Goal: Task Accomplishment & Management: Manage account settings

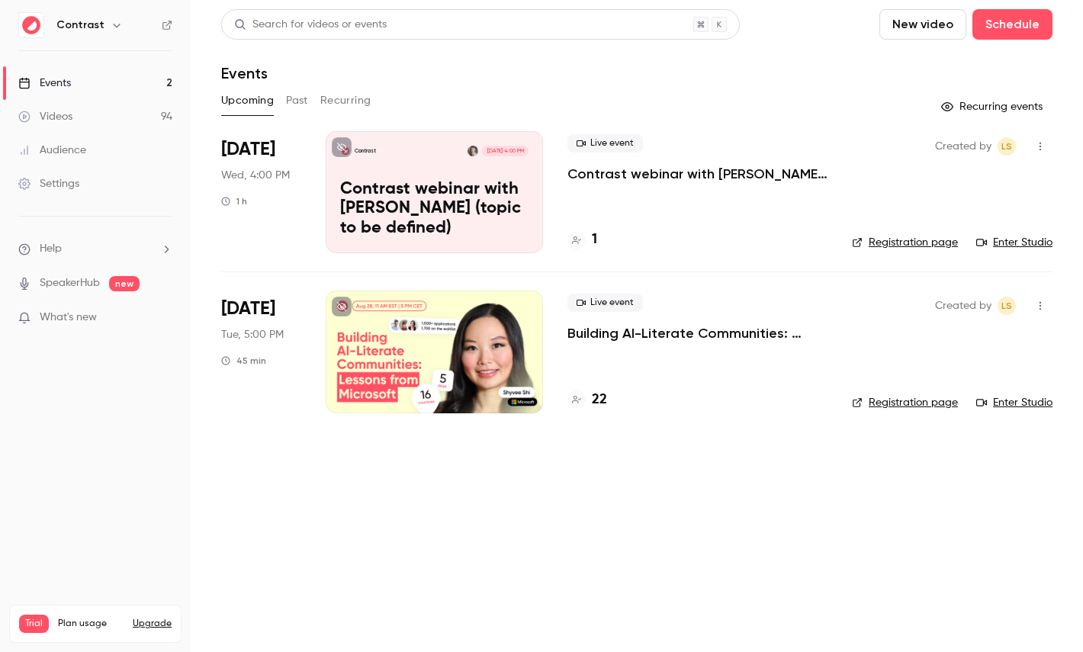
click at [391, 354] on div at bounding box center [434, 352] width 217 height 122
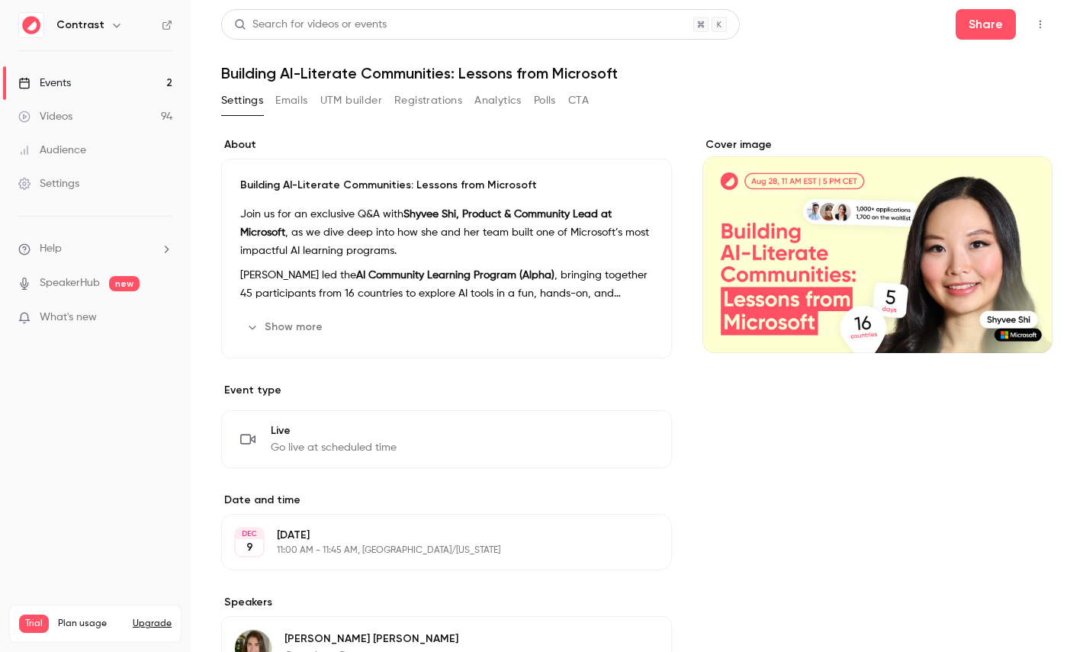
scroll to position [262, 0]
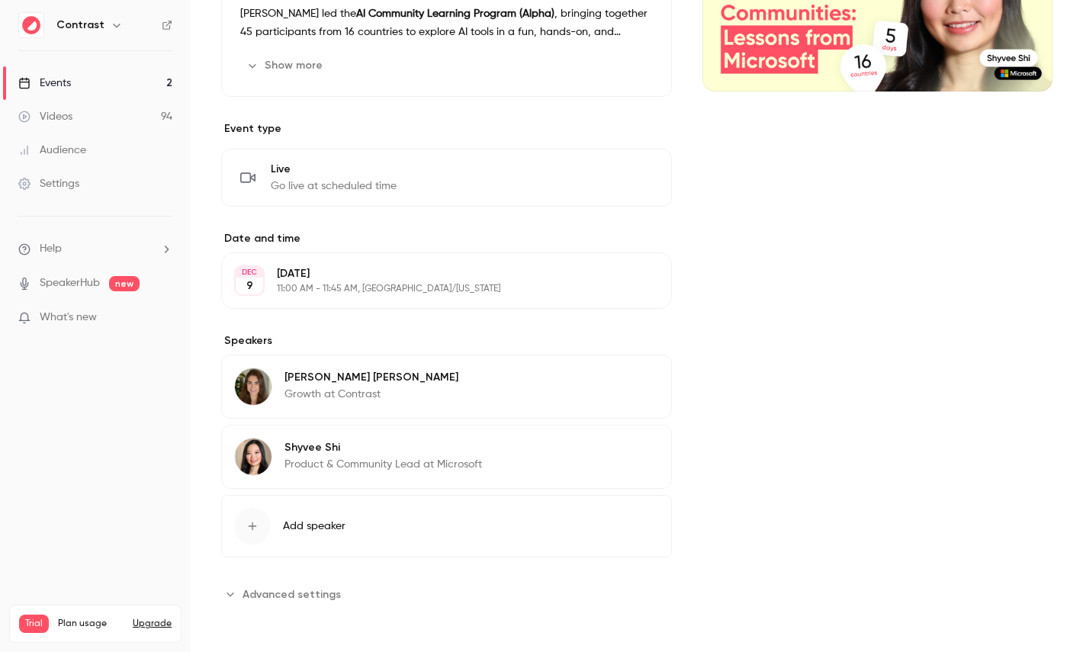
click at [289, 600] on span "Advanced settings" at bounding box center [292, 595] width 98 height 16
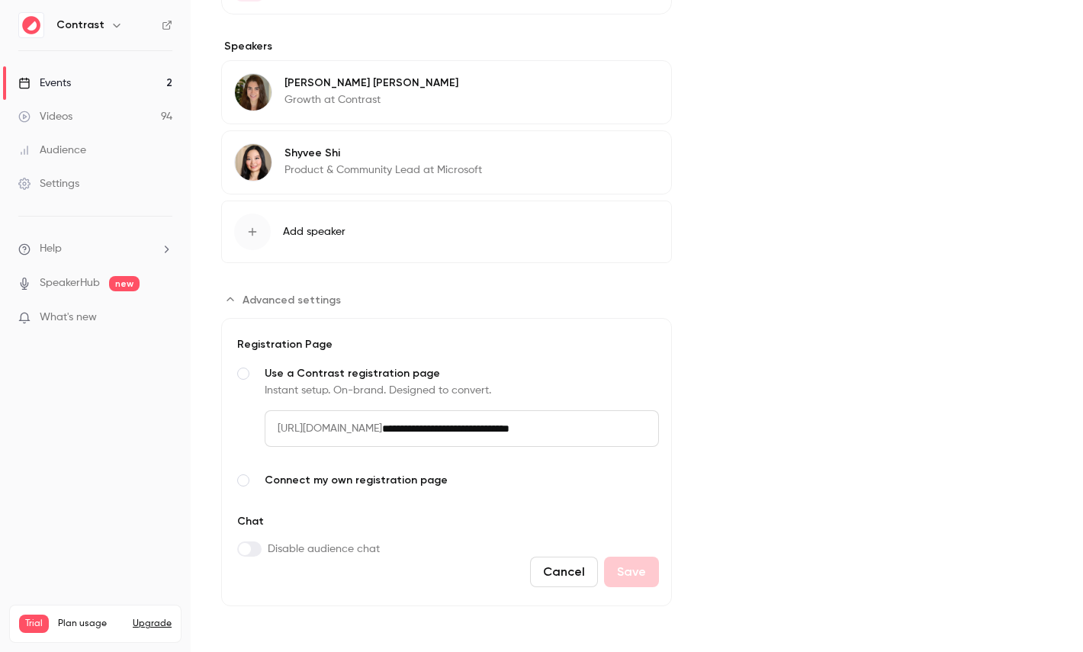
click at [279, 482] on span "Connect my own registration page" at bounding box center [462, 480] width 394 height 15
